Goal: Task Accomplishment & Management: Manage account settings

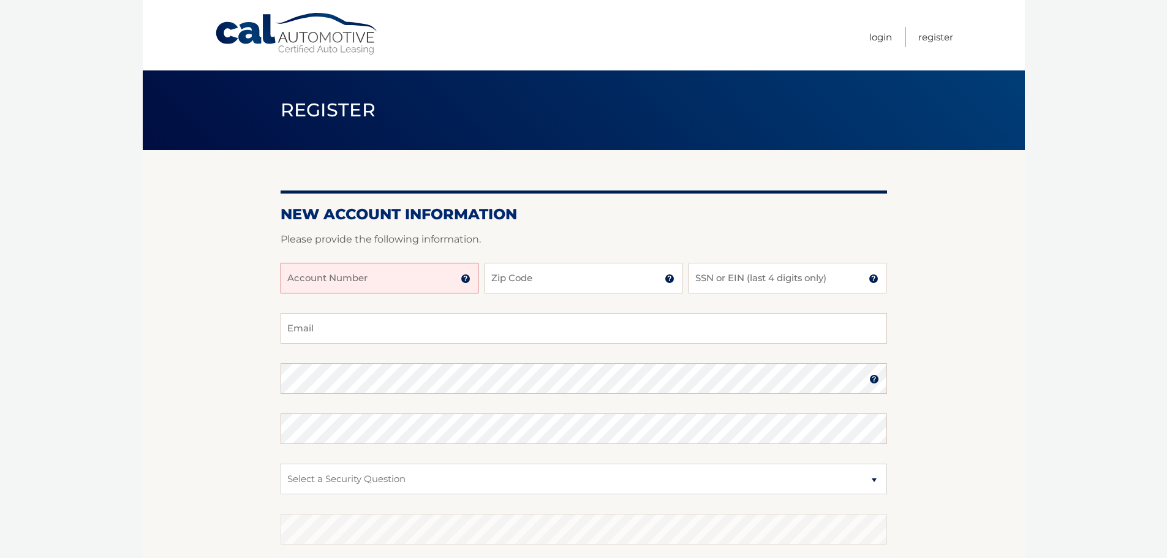
click at [423, 281] on input "Account Number" at bounding box center [380, 278] width 198 height 31
type input "44455983636"
type input "10701"
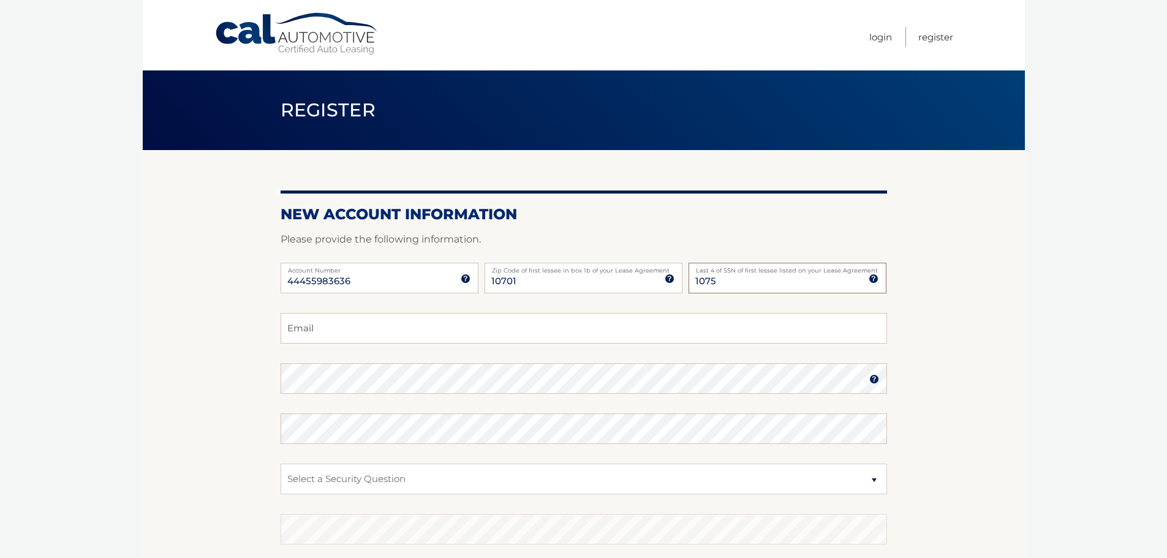
type input "1075"
type input "hasmik17@hotmail.com"
click at [879, 477] on select "Select a Security Question What was the name of your elementary school? What is…" at bounding box center [584, 479] width 607 height 31
select select "2"
click at [281, 464] on select "Select a Security Question What was the name of your elementary school? What is…" at bounding box center [584, 479] width 607 height 31
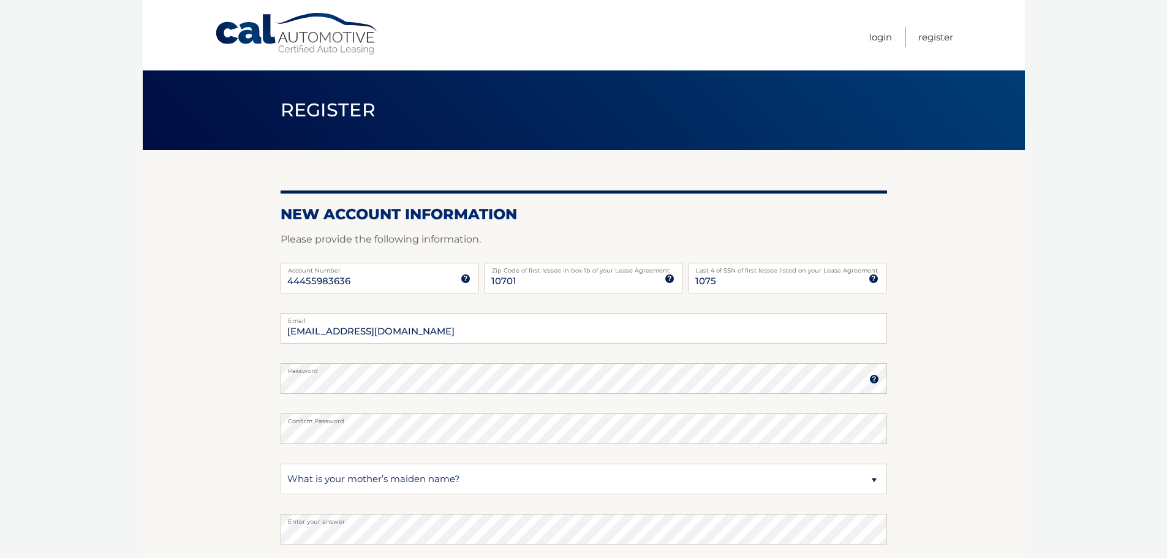
click at [960, 488] on section "New Account Information Please provide the following information. 44455983636 A…" at bounding box center [584, 389] width 882 height 478
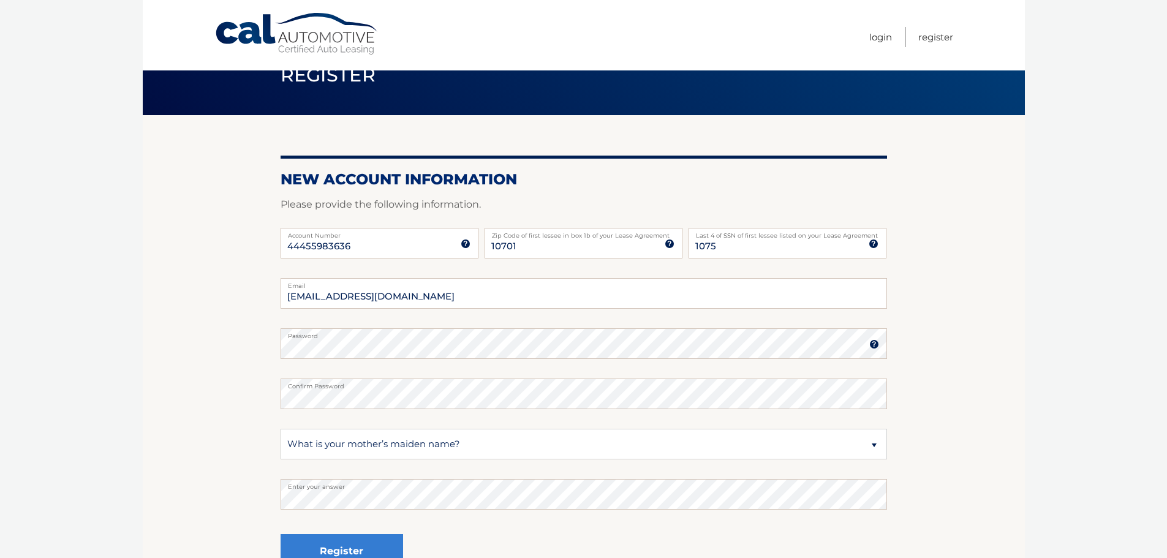
scroll to position [164, 0]
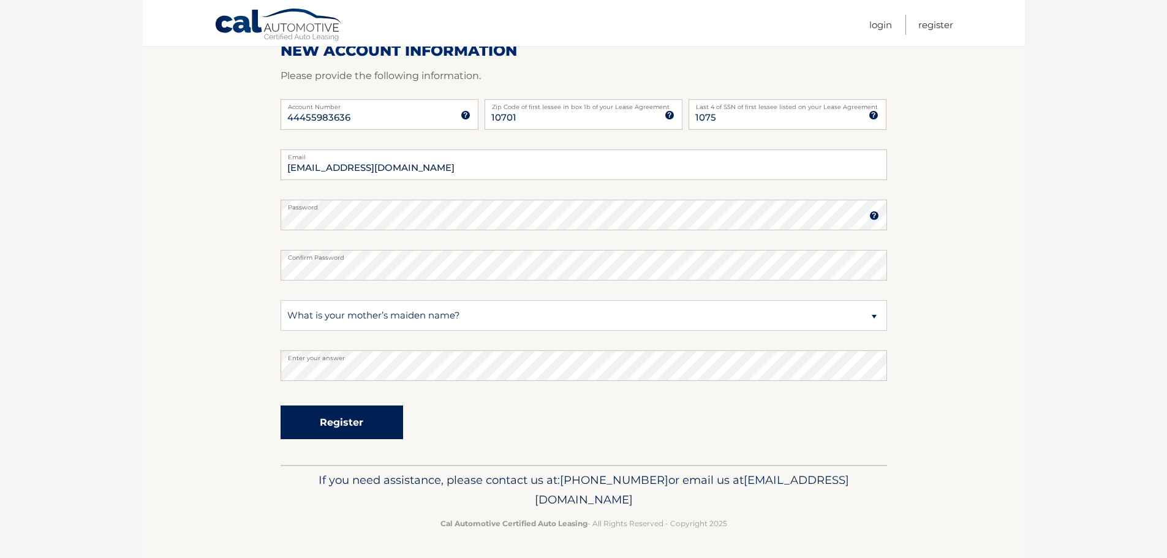
click at [335, 427] on button "Register" at bounding box center [342, 423] width 123 height 34
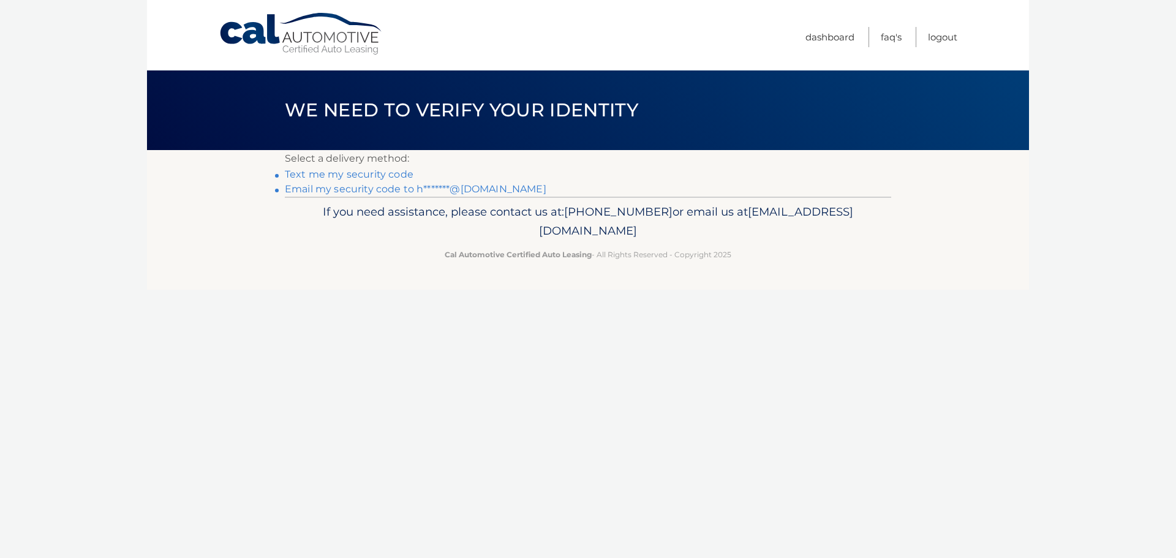
click at [372, 169] on link "Text me my security code" at bounding box center [349, 174] width 129 height 12
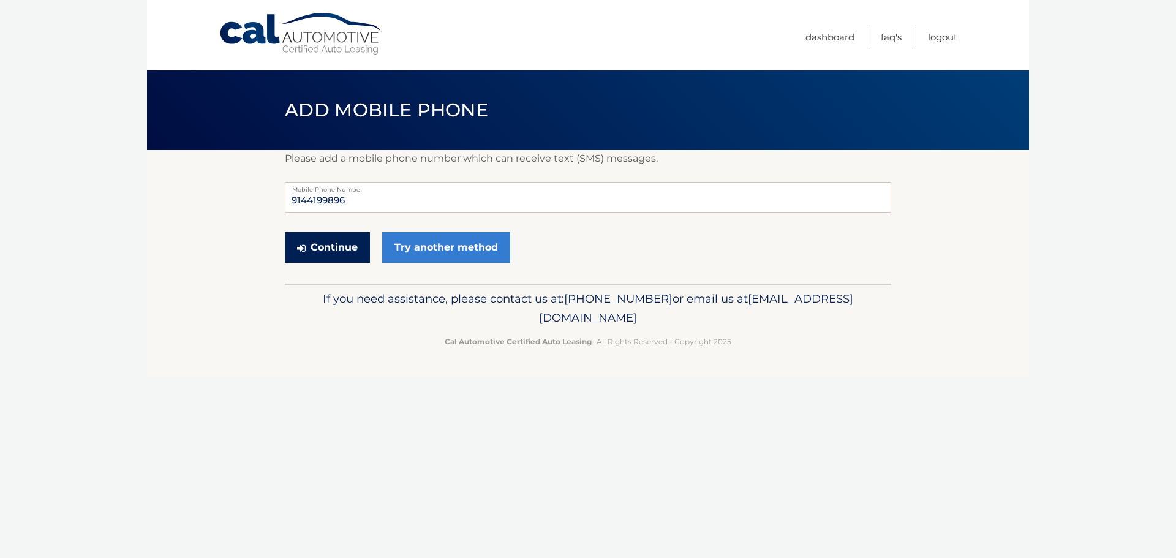
click at [332, 246] on button "Continue" at bounding box center [327, 247] width 85 height 31
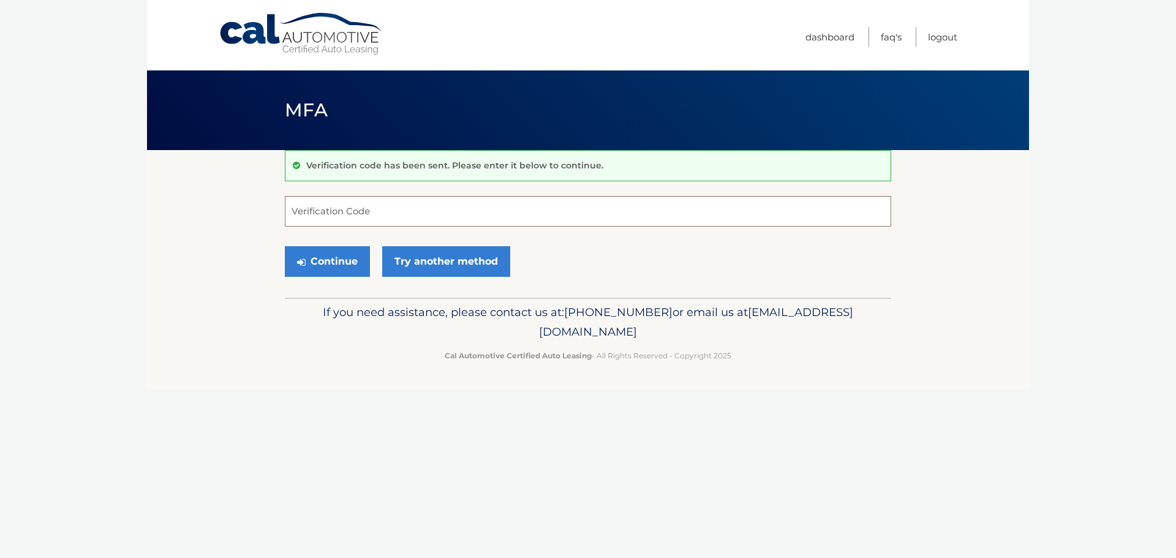
click at [335, 221] on input "Verification Code" at bounding box center [588, 211] width 607 height 31
type input "482369"
click at [341, 265] on button "Continue" at bounding box center [327, 261] width 85 height 31
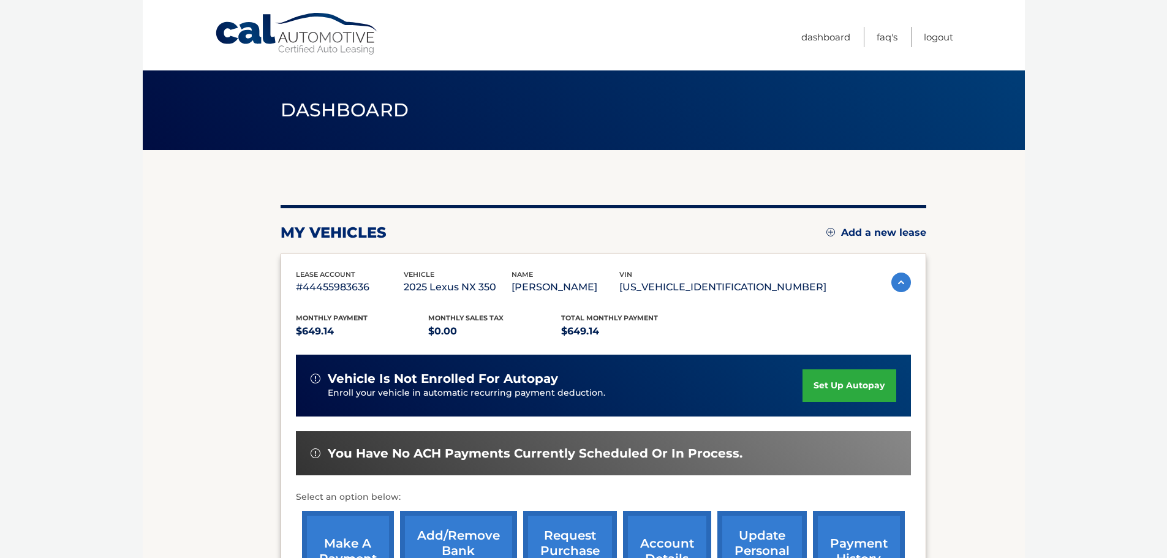
scroll to position [184, 0]
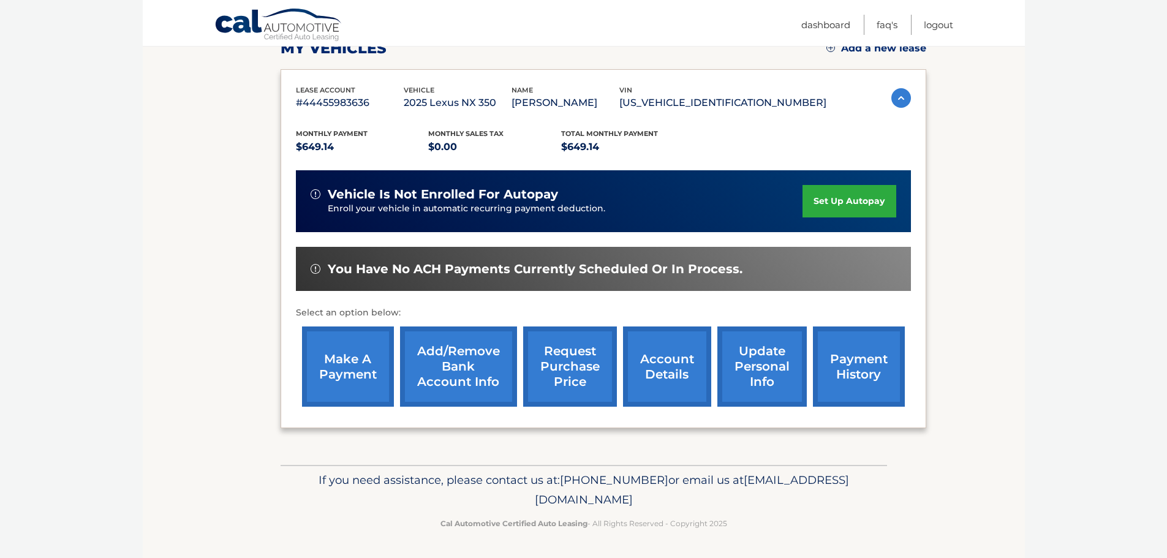
click at [840, 203] on link "set up autopay" at bounding box center [849, 201] width 93 height 32
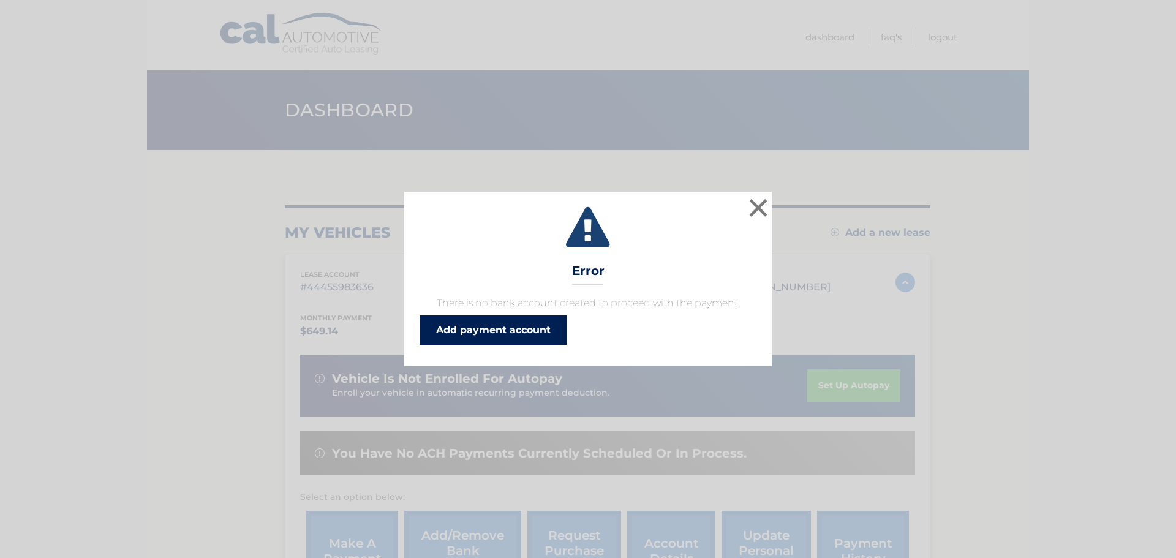
click at [490, 323] on link "Add payment account" at bounding box center [493, 330] width 147 height 29
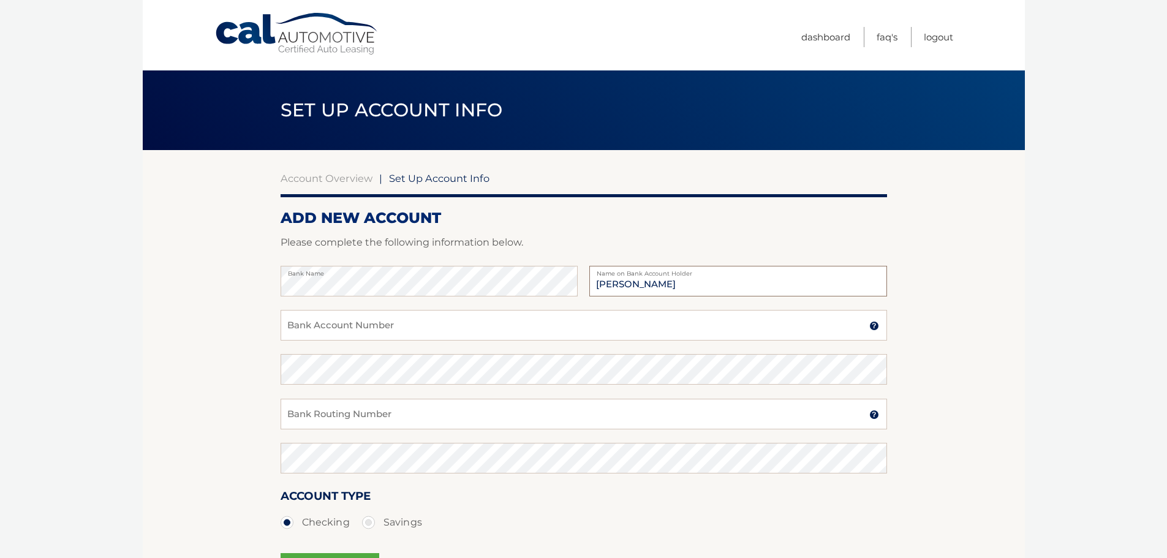
type input "[PERSON_NAME]"
click at [456, 313] on input "Bank Account Number" at bounding box center [584, 325] width 607 height 31
type input "0"
type input "1010159513042"
click at [353, 418] on input "Bank Routing Number" at bounding box center [584, 414] width 607 height 31
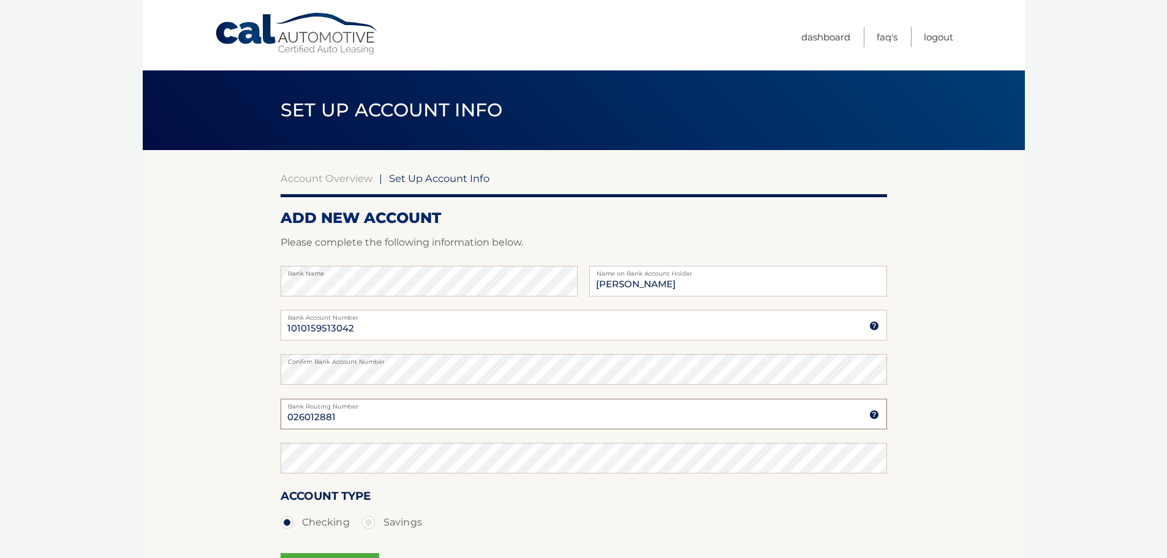
type input "026012881"
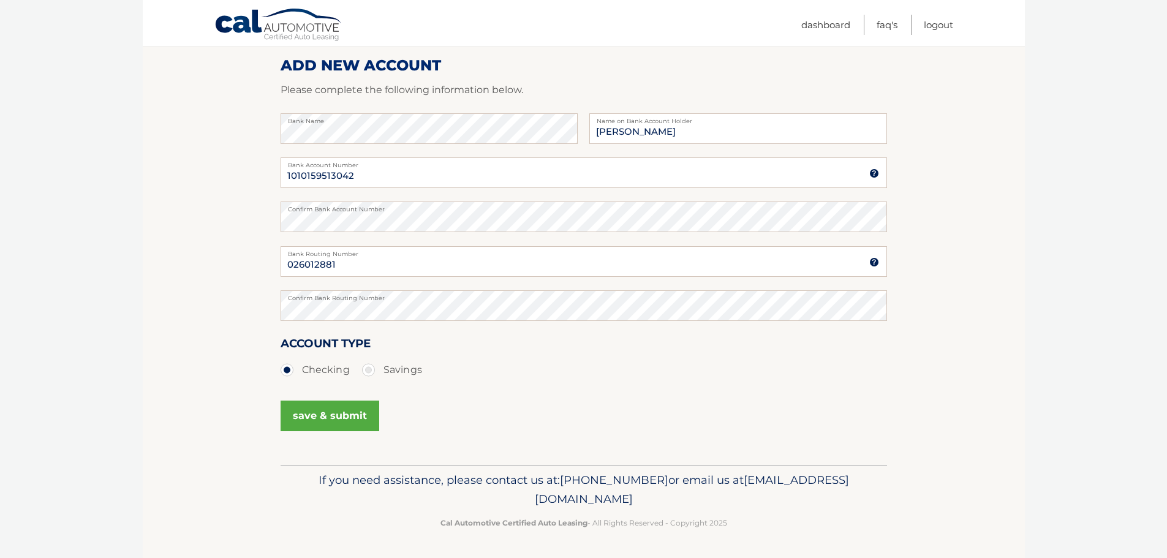
click at [321, 409] on button "save & submit" at bounding box center [330, 416] width 99 height 31
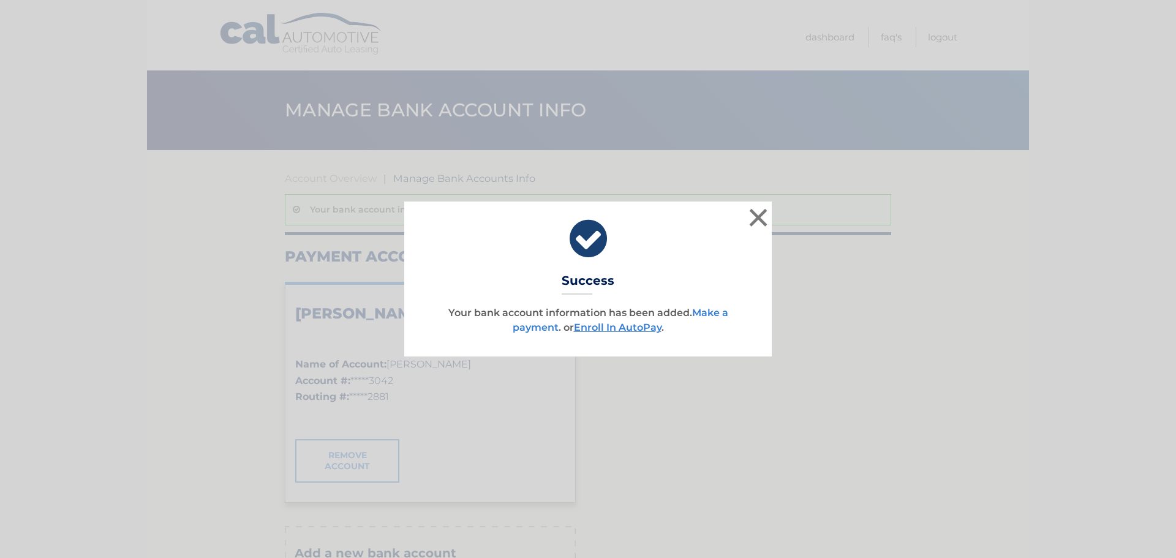
click at [526, 329] on link "Make a payment" at bounding box center [621, 320] width 216 height 26
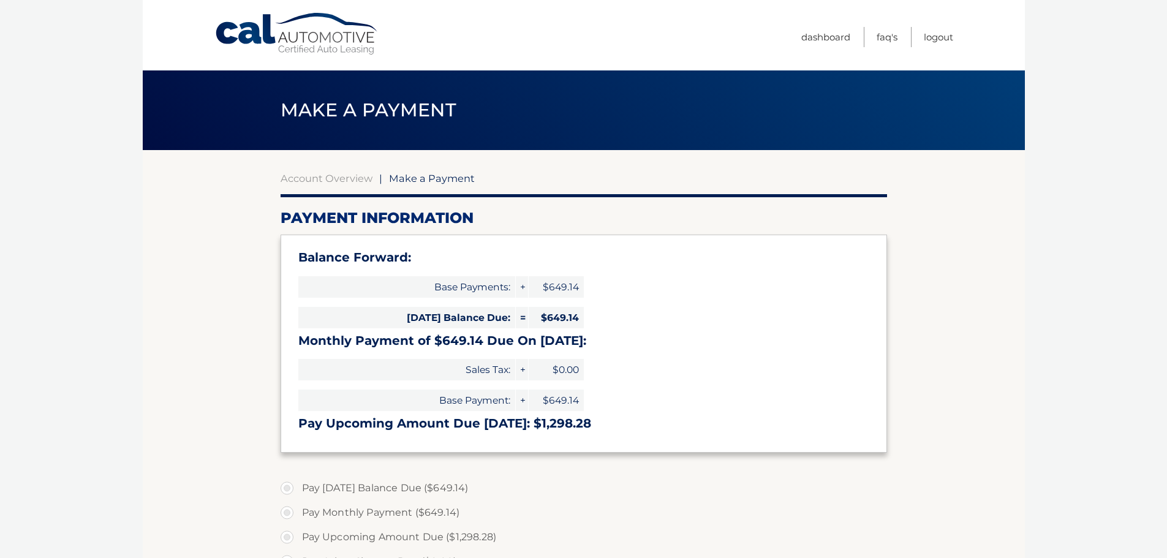
select select "ZjQwOTI4OWUtMmZlOC00YzkwLWI1NWUtYmY2YTc2ODA0YjUz"
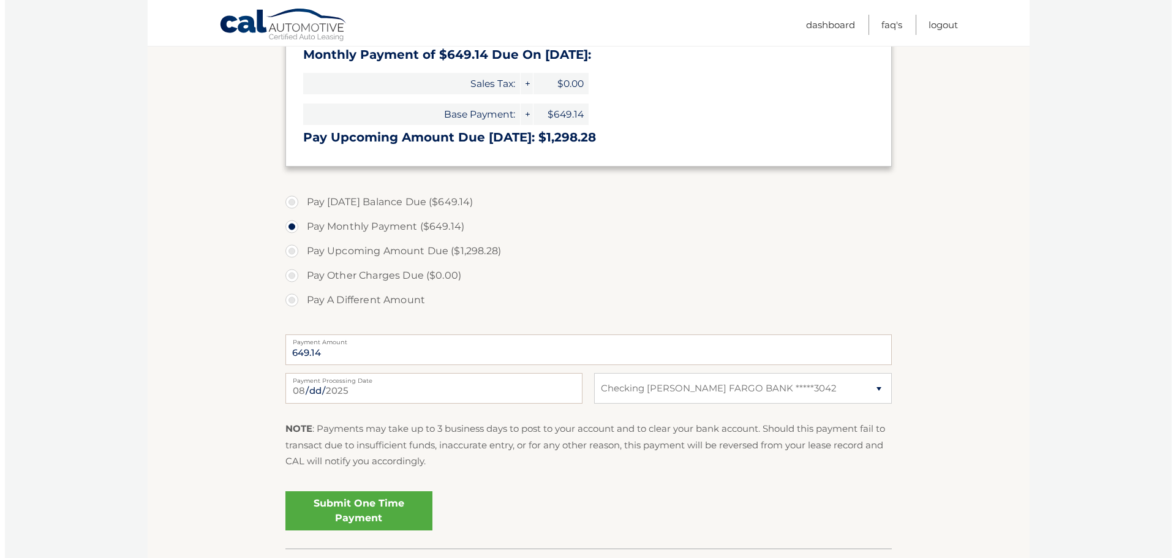
scroll to position [369, 0]
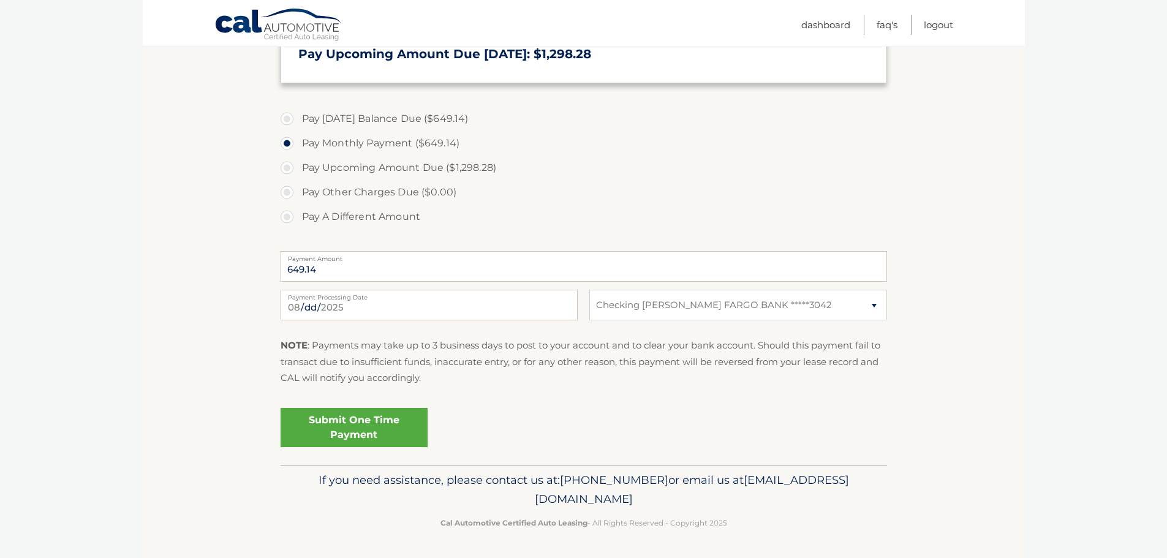
click at [362, 431] on link "Submit One Time Payment" at bounding box center [354, 427] width 147 height 39
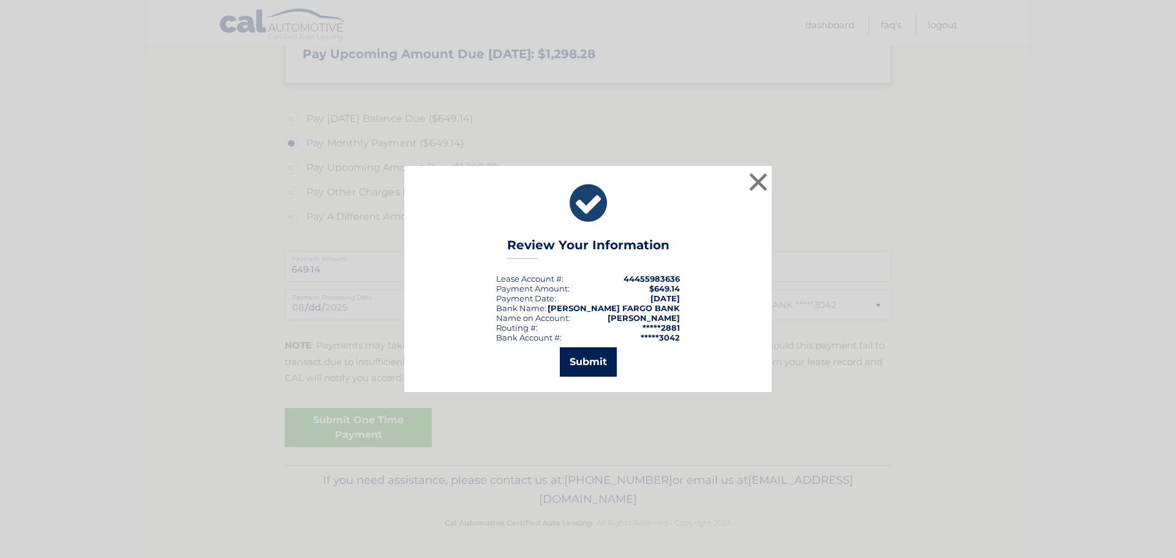
click at [579, 360] on button "Submit" at bounding box center [588, 361] width 57 height 29
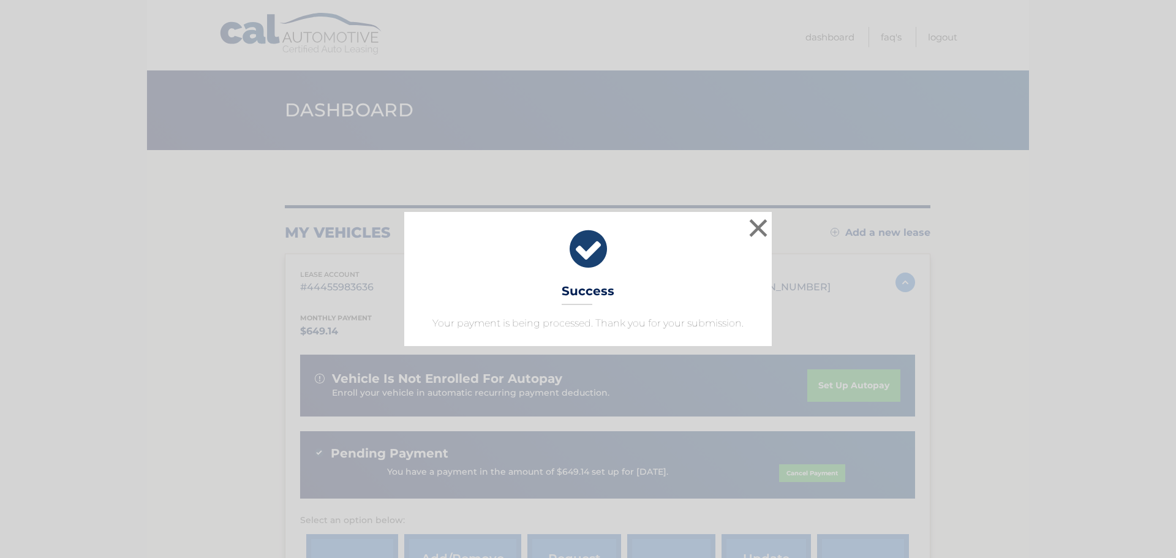
click at [575, 291] on h3 "Success" at bounding box center [588, 294] width 53 height 21
click at [757, 226] on button "×" at bounding box center [758, 228] width 25 height 25
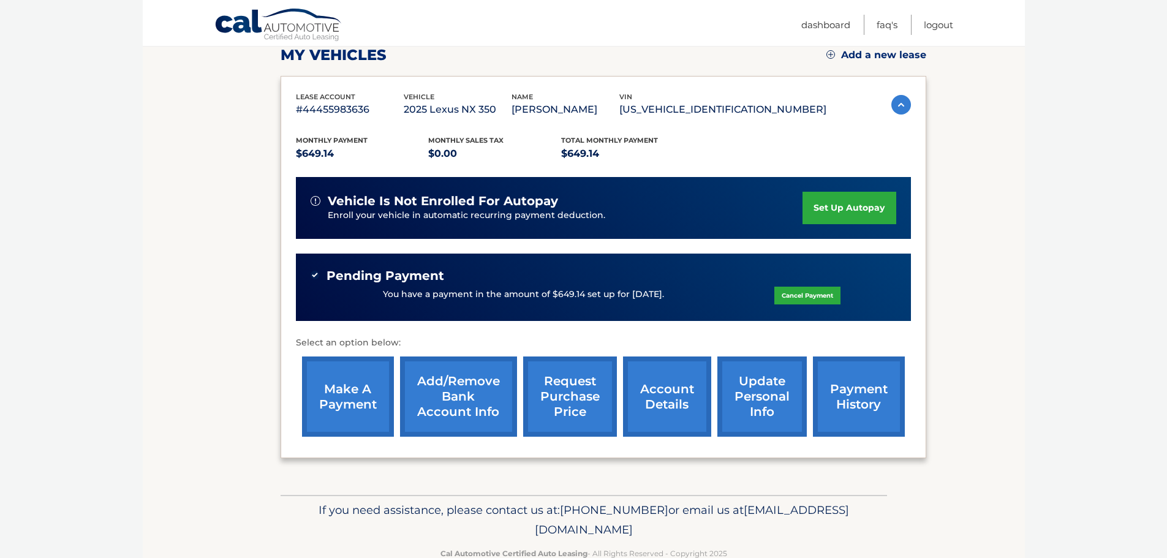
scroll to position [208, 0]
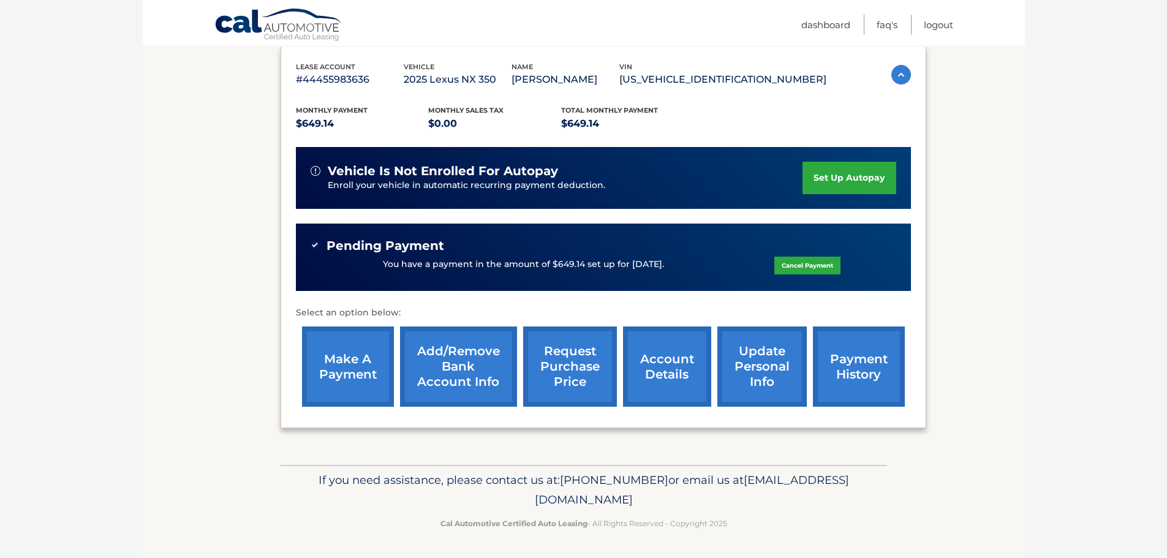
click at [825, 181] on link "set up autopay" at bounding box center [849, 178] width 93 height 32
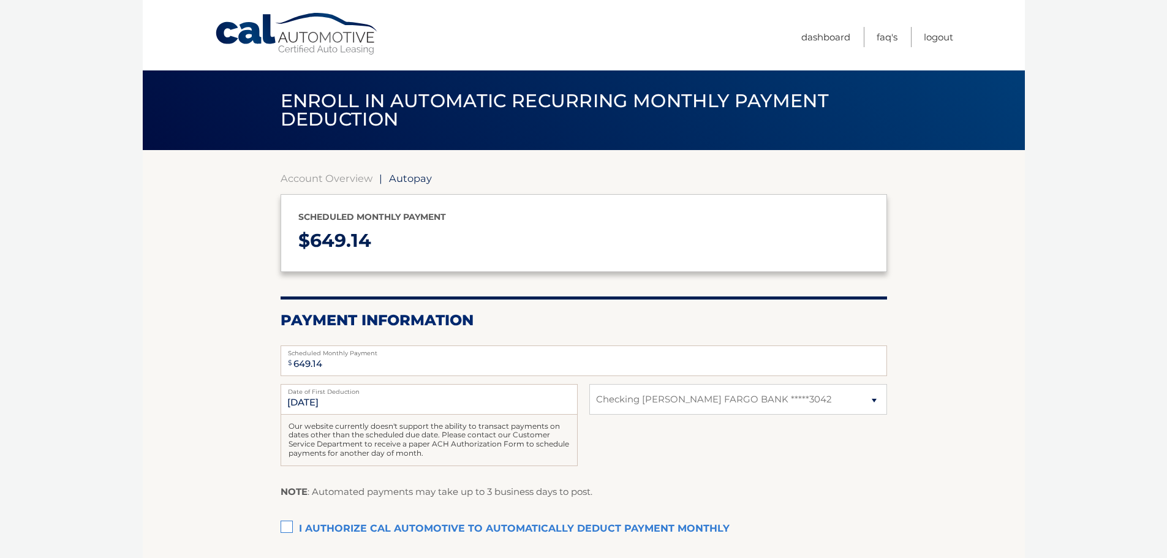
select select "ZjQwOTI4OWUtMmZlOC00YzkwLWI1NWUtYmY2YTc2ODA0YjUz"
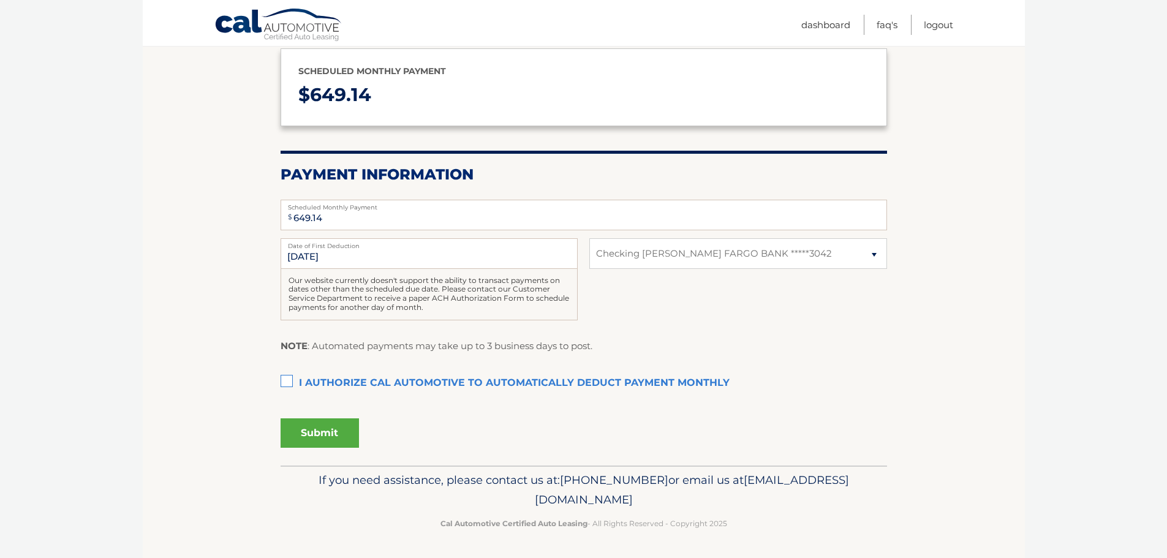
click at [289, 379] on label "I authorize cal automotive to automatically deduct payment monthly This checkbo…" at bounding box center [584, 383] width 607 height 25
click at [0, 0] on input "I authorize cal automotive to automatically deduct payment monthly This checkbo…" at bounding box center [0, 0] width 0 height 0
click at [325, 437] on button "Submit" at bounding box center [320, 432] width 78 height 29
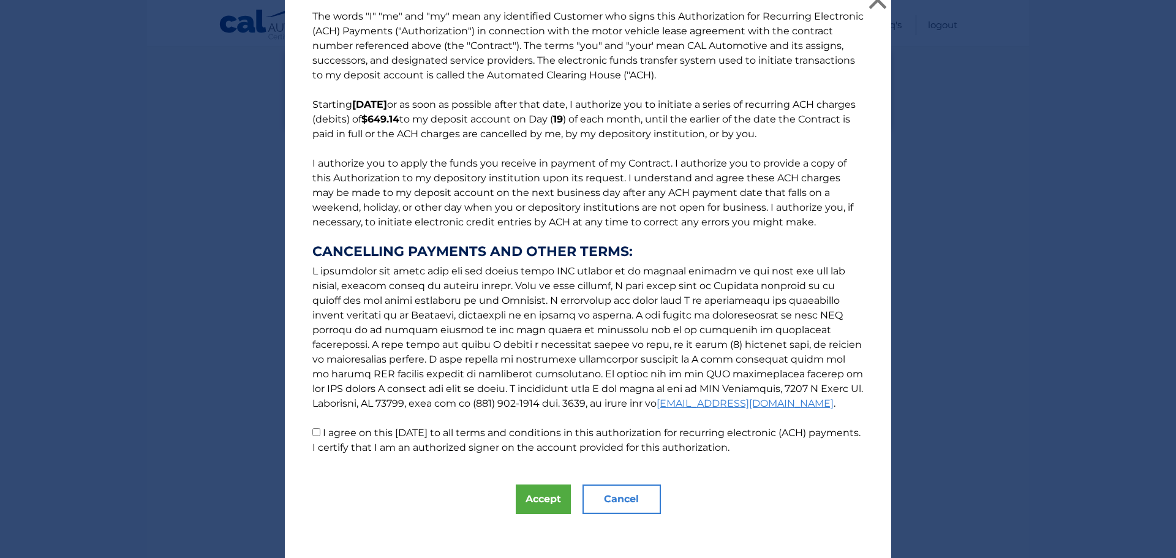
scroll to position [21, 0]
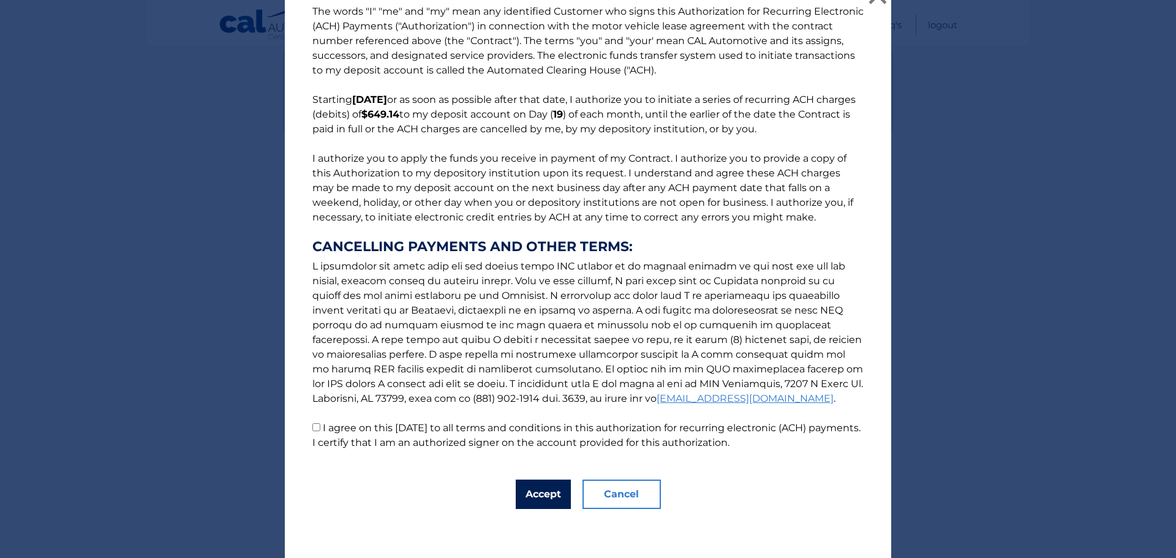
click at [524, 488] on button "Accept" at bounding box center [543, 494] width 55 height 29
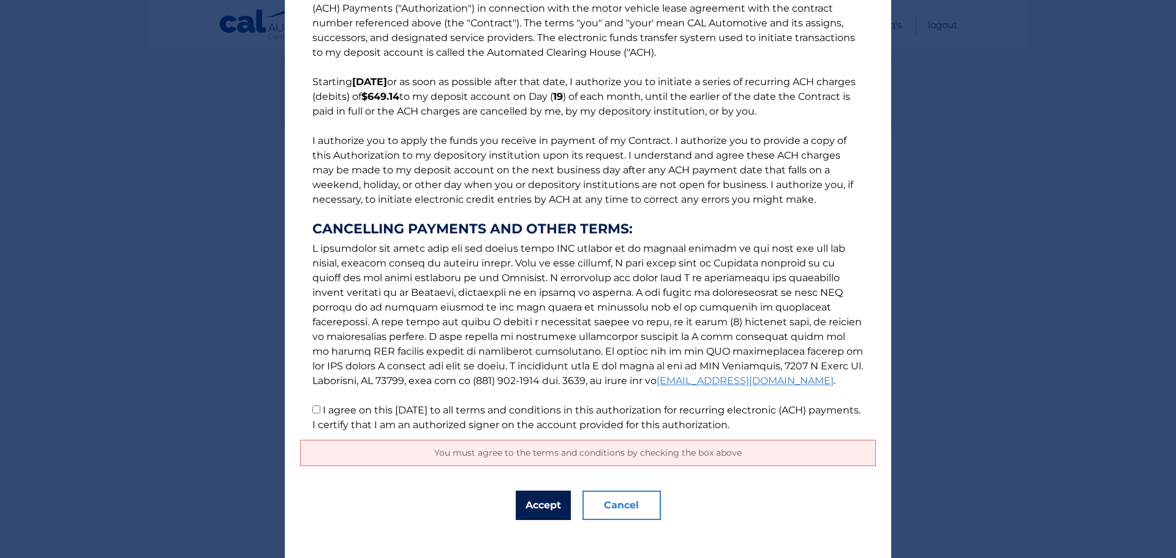
scroll to position [50, 0]
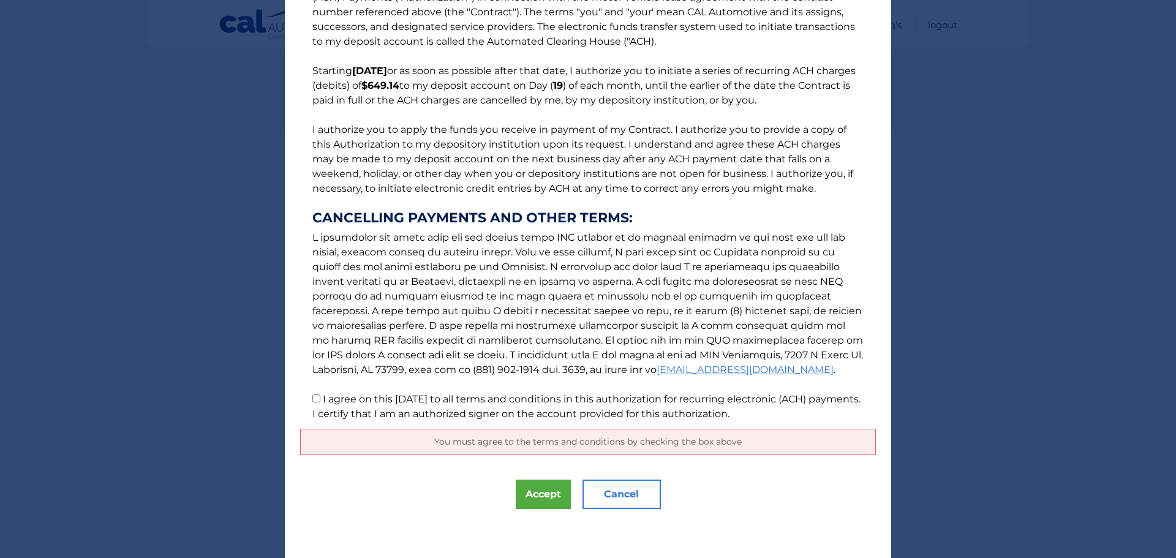
click at [313, 398] on input "I agree on this 08/26/2025 to all terms and conditions in this authorization fo…" at bounding box center [316, 399] width 8 height 8
checkbox input "true"
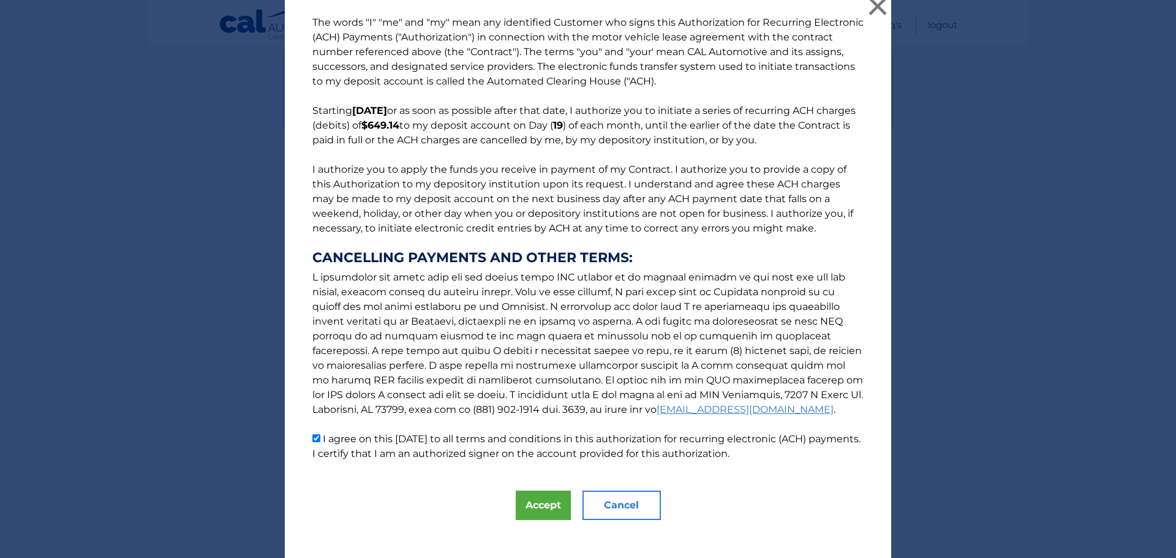
scroll to position [0, 0]
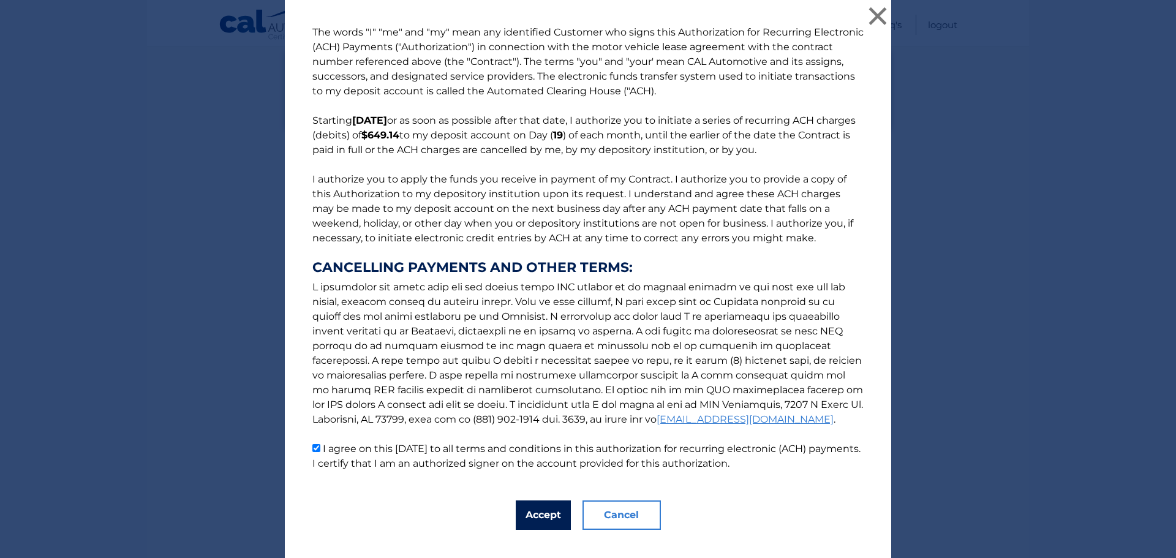
click at [529, 513] on button "Accept" at bounding box center [543, 515] width 55 height 29
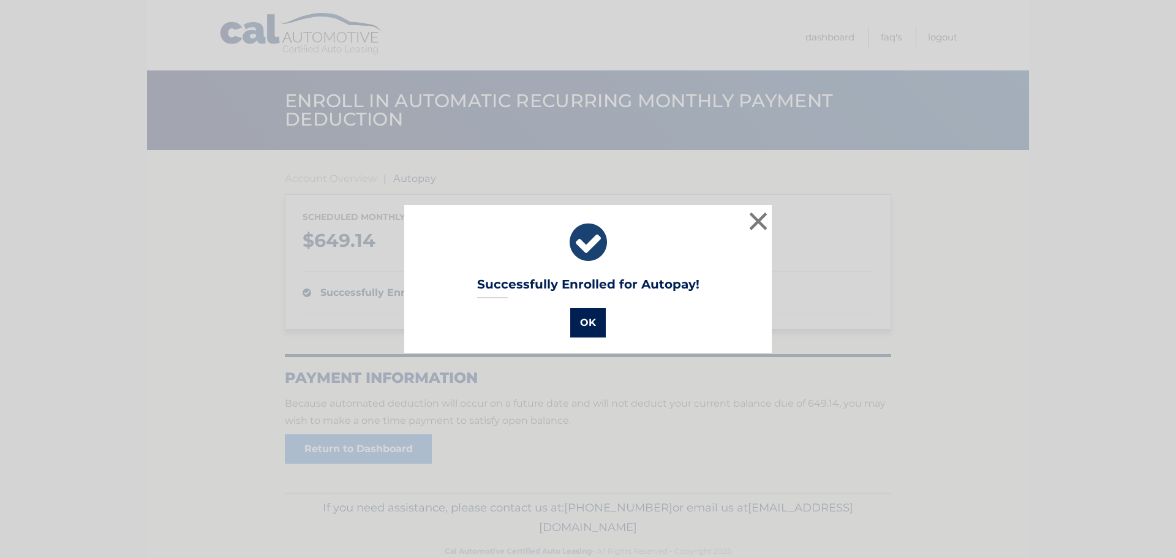
click at [581, 322] on button "OK" at bounding box center [588, 322] width 36 height 29
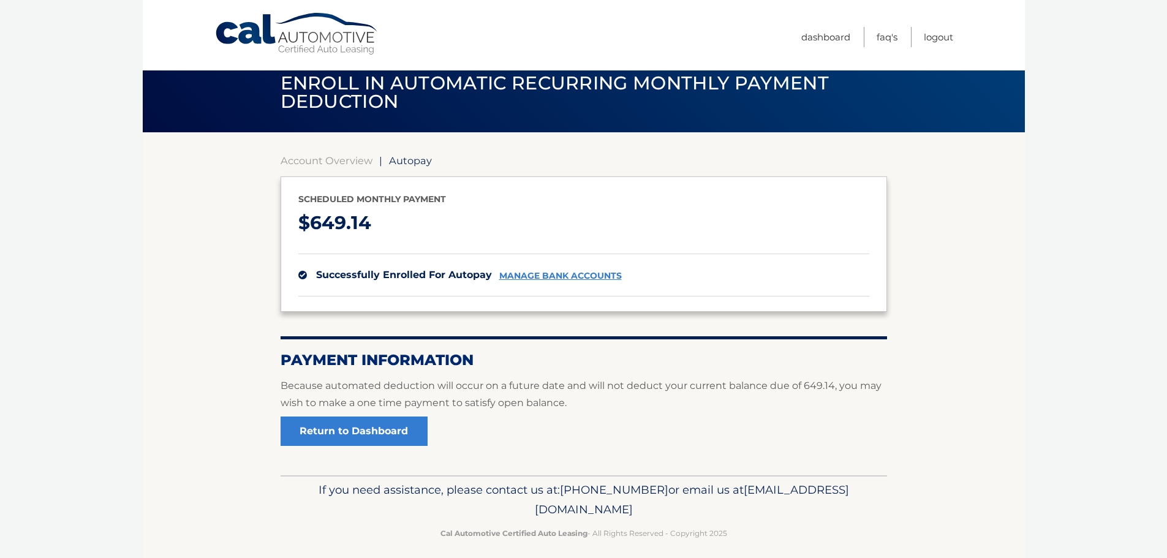
scroll to position [28, 0]
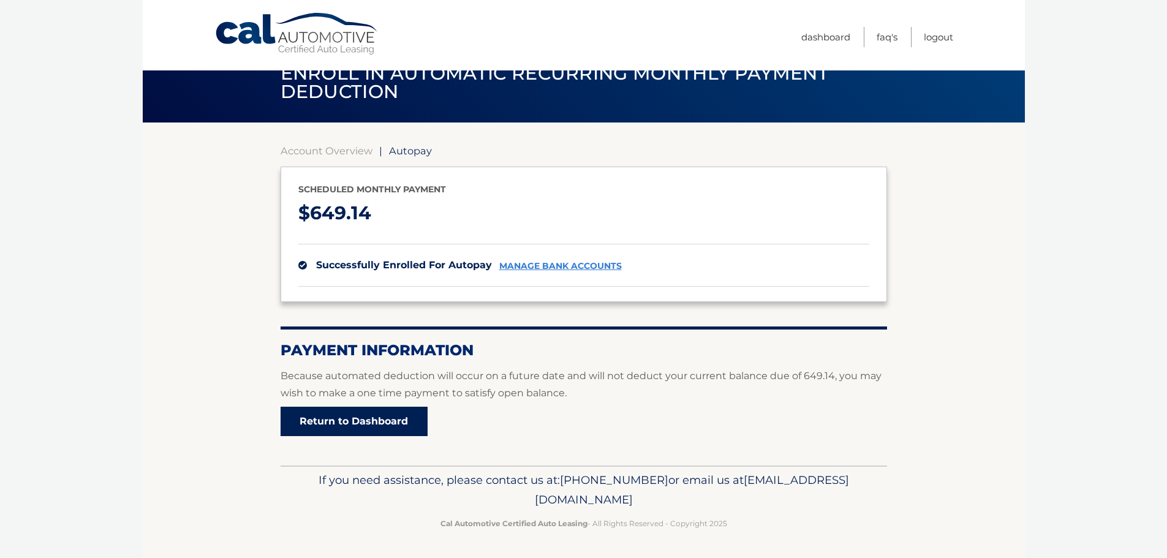
click at [385, 425] on link "Return to Dashboard" at bounding box center [354, 421] width 147 height 29
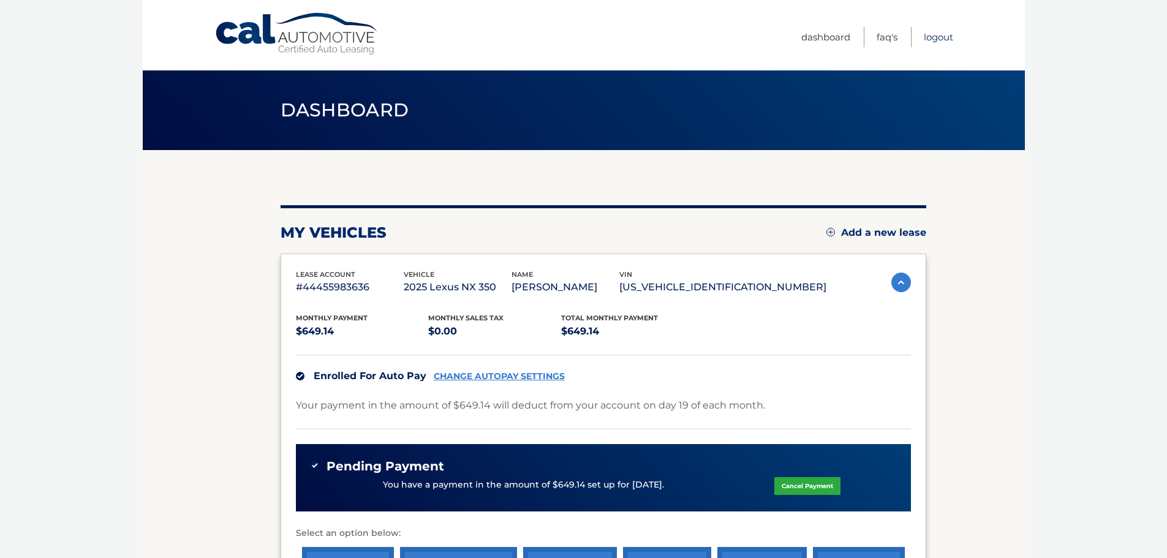
click at [940, 36] on link "Logout" at bounding box center [938, 37] width 29 height 20
